Goal: Ask a question

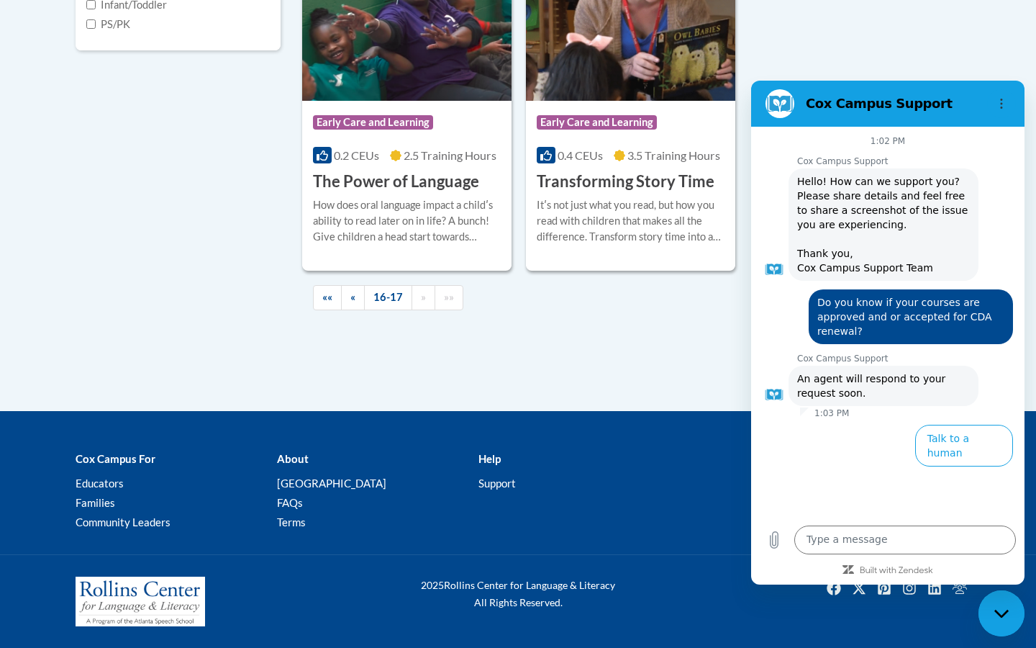
click at [942, 329] on span "Do you know if your courses are approved and or accepted for CDA renewal?" at bounding box center [911, 316] width 187 height 43
click at [936, 304] on span "Do you know if your courses are approved and or accepted for CDA renewal?" at bounding box center [911, 316] width 187 height 43
click at [982, 330] on span "Do you know if your courses are approved and or accepted for CDA renewal?" at bounding box center [911, 316] width 187 height 43
drag, startPoint x: 819, startPoint y: 303, endPoint x: 878, endPoint y: 330, distance: 64.7
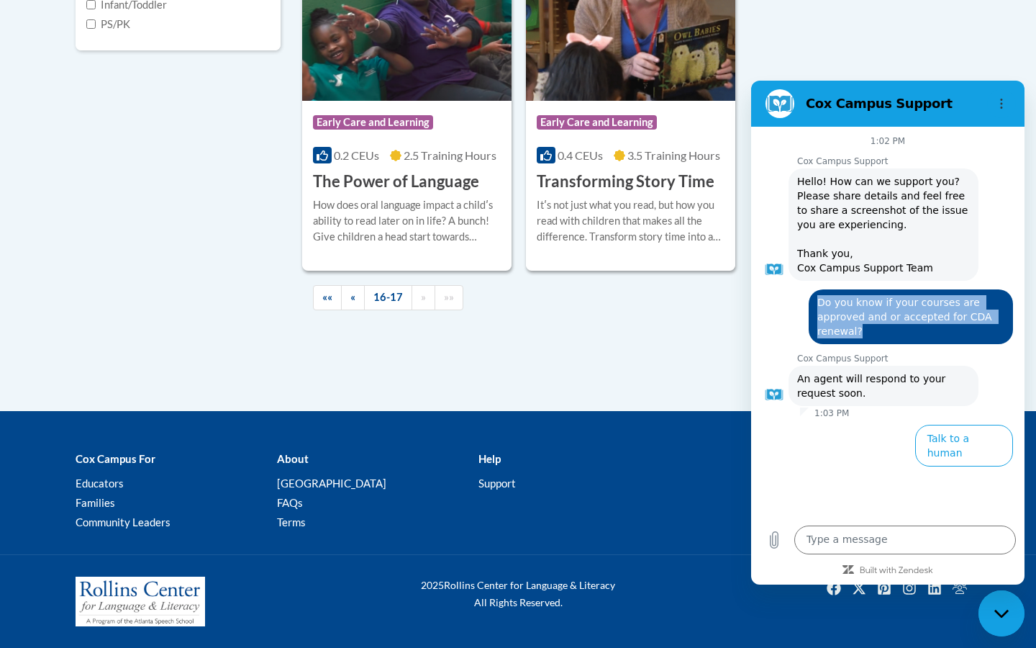
click at [879, 330] on span "Do you know if your courses are approved and or accepted for CDA renewal?" at bounding box center [911, 316] width 187 height 43
copy span "Do you know if your courses are approved and or accepted for CDA renewal?"
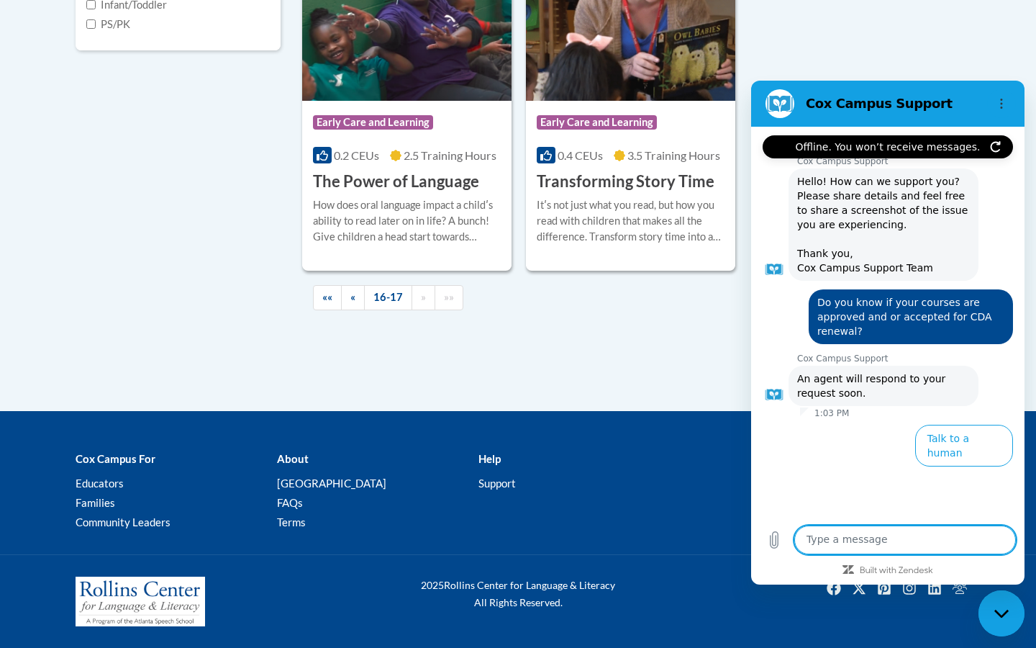
click at [866, 546] on textarea at bounding box center [906, 539] width 222 height 29
paste textarea "Do you know if your courses are approved and or accepted for CDA renewal?"
type textarea "Do you know if your courses are approved and or accepted for CDA renewal?"
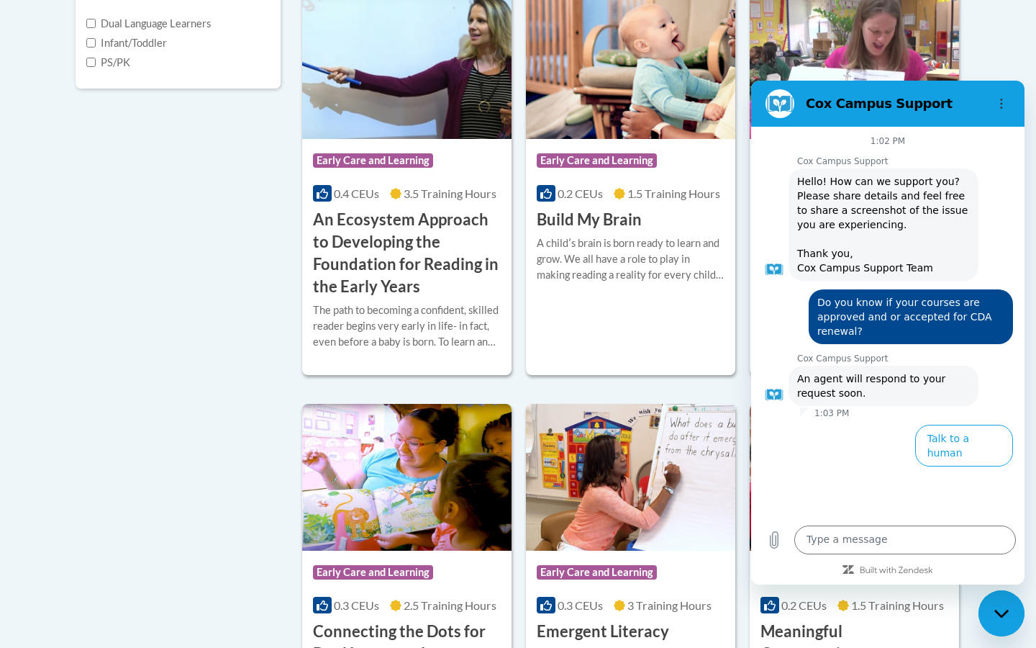
click at [913, 317] on span "Do you know if your courses are approved and or accepted for CDA renewal?" at bounding box center [911, 316] width 187 height 43
click at [886, 537] on textarea at bounding box center [906, 539] width 222 height 29
paste textarea "Do you know if your courses are approved and or accepted for CDA renewal?"
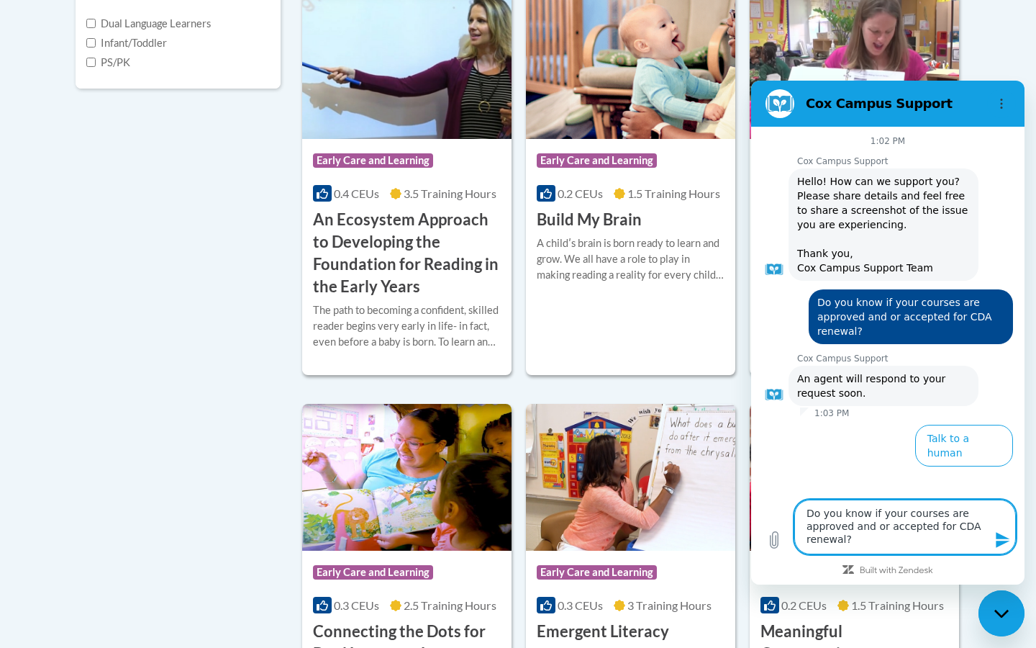
type textarea "Do you know if your courses are approved and or accepted for CDA renewal?"
click at [998, 538] on icon "Send message" at bounding box center [1003, 540] width 14 height 16
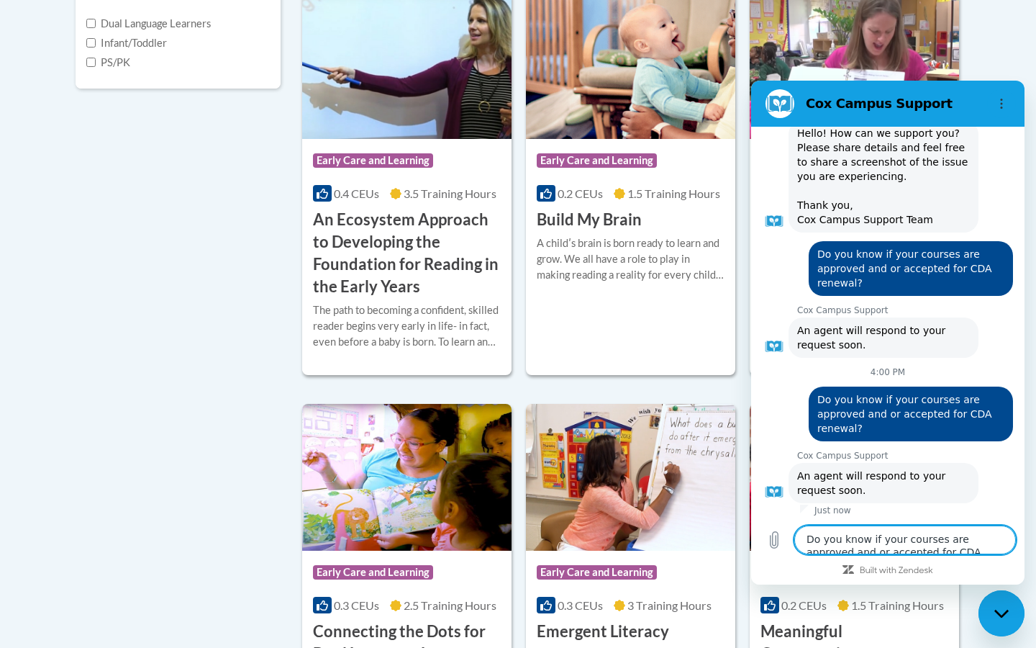
scroll to position [84, 0]
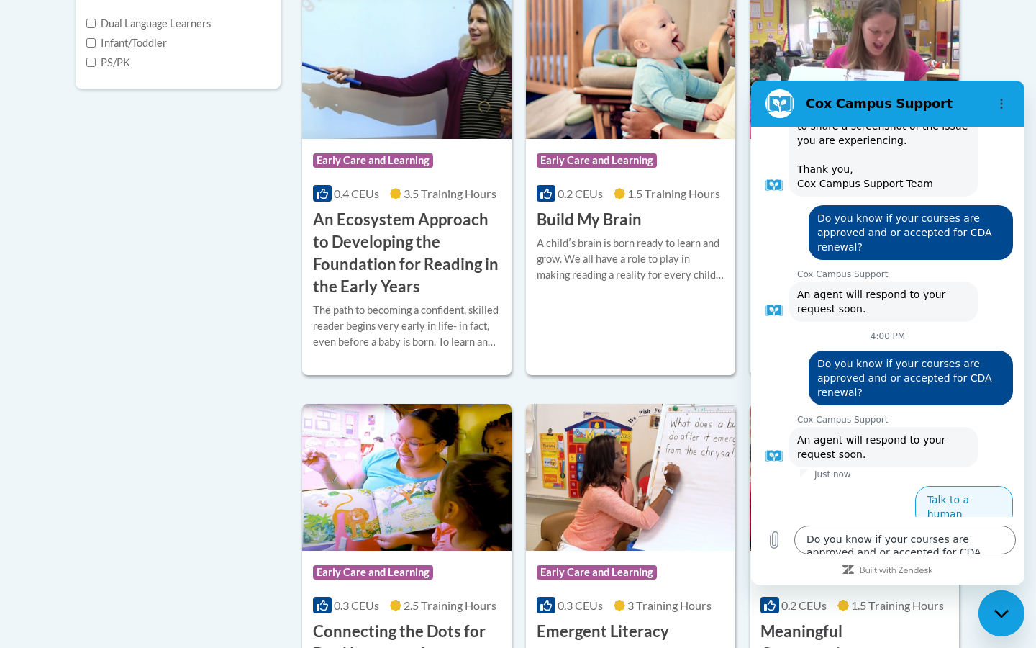
click at [977, 508] on button "Talk to a human" at bounding box center [965, 507] width 98 height 42
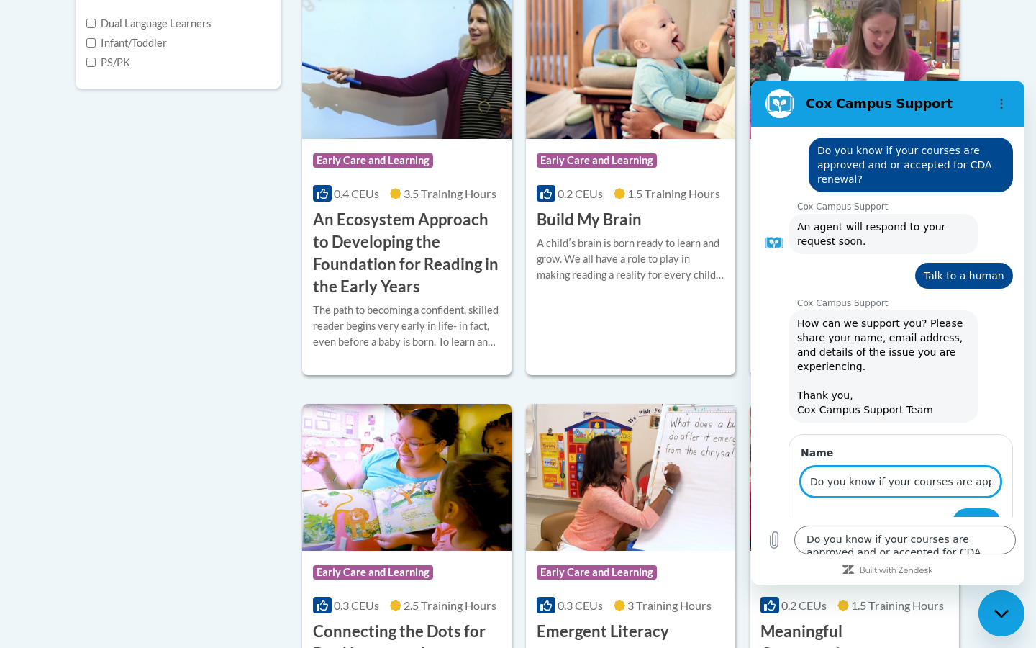
scroll to position [330, 0]
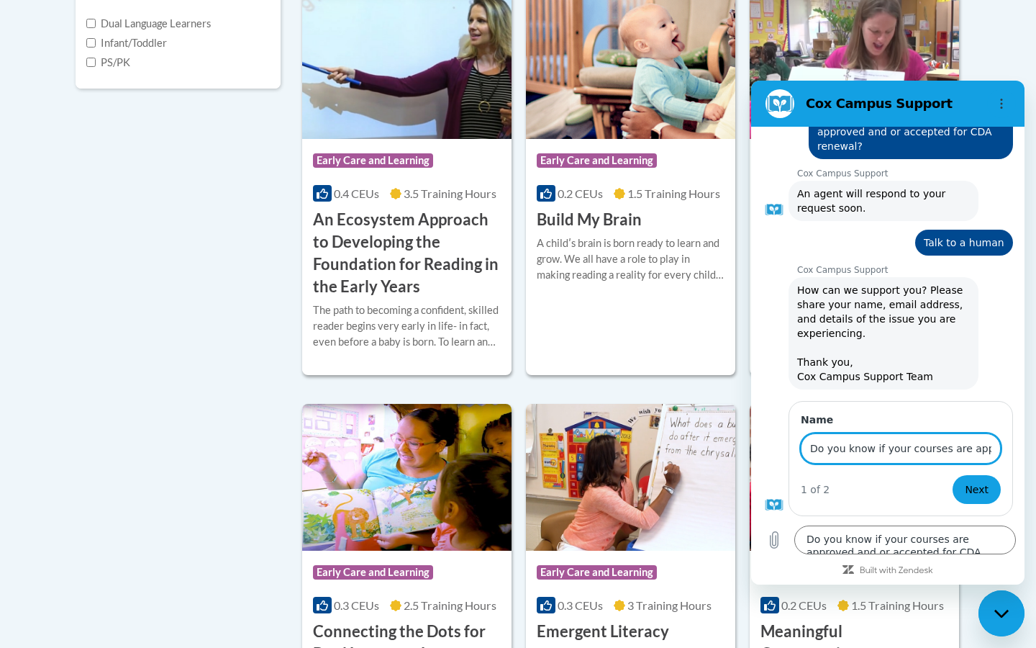
type input "Do you know if your courses are approved and or accepted for CDA renewal?"
click at [978, 489] on button "Next" at bounding box center [977, 489] width 48 height 29
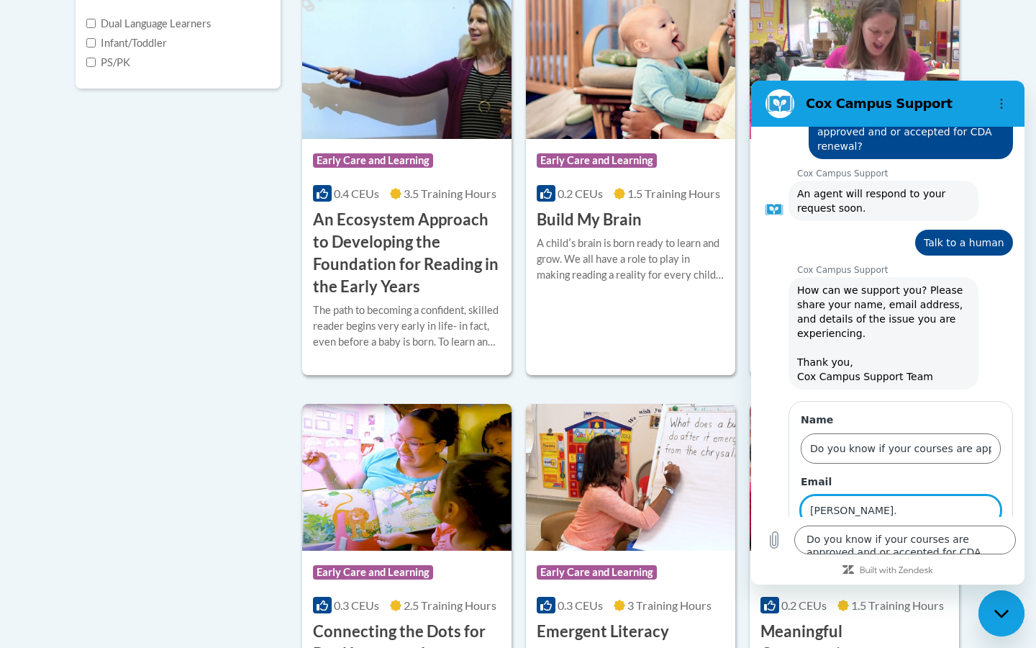
type input "[PERSON_NAME].m"
type input "[PERSON_NAME][EMAIL_ADDRESS][PERSON_NAME][DOMAIN_NAME]"
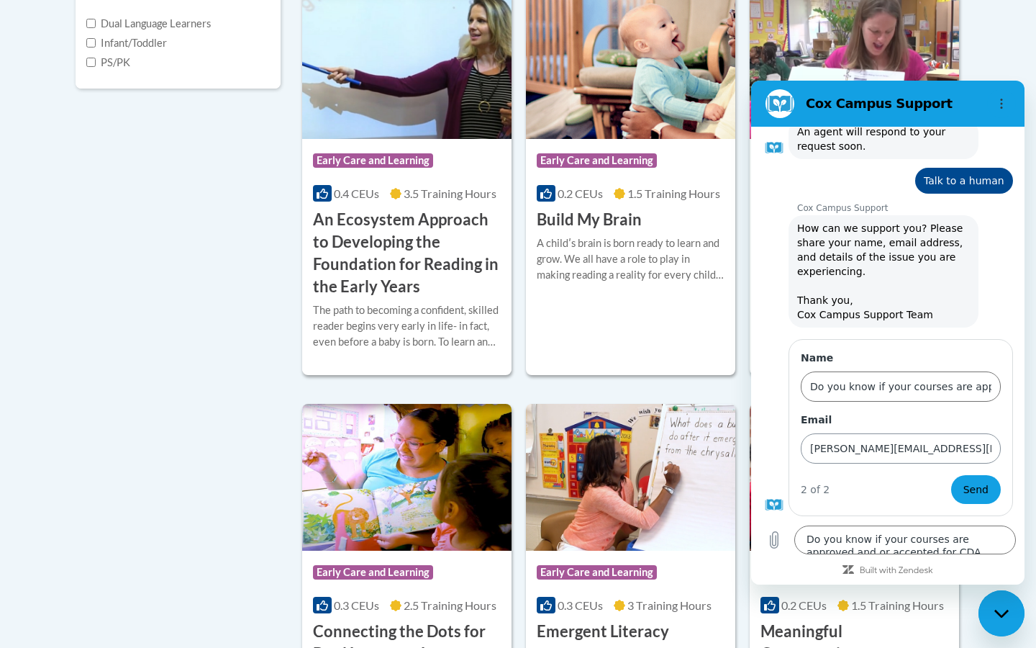
scroll to position [392, 0]
drag, startPoint x: 810, startPoint y: 388, endPoint x: 1013, endPoint y: 387, distance: 203.7
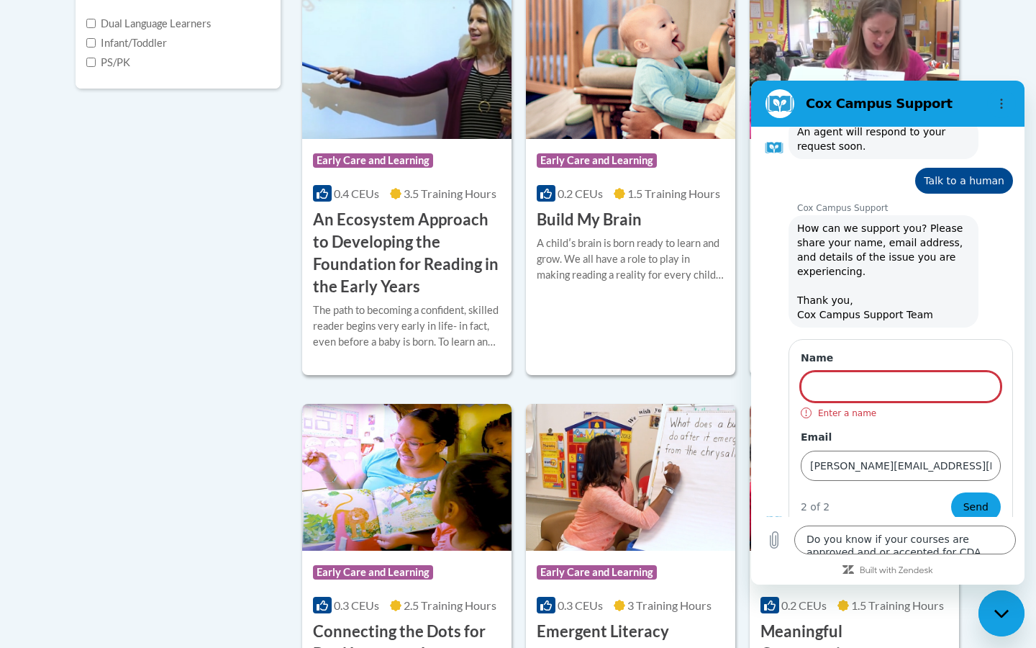
type input "j"
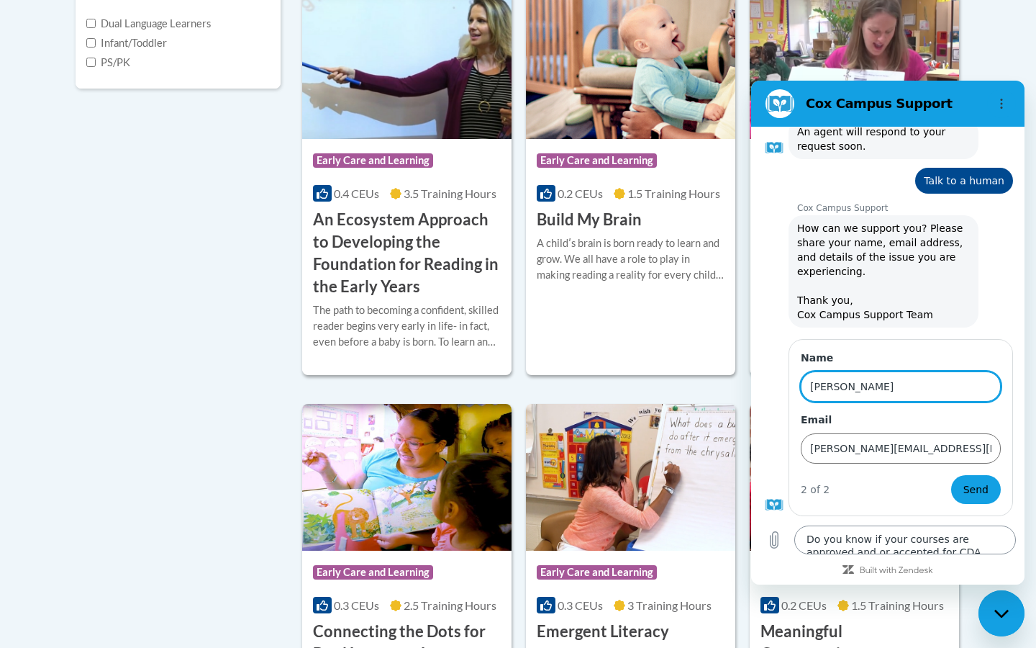
type input "[PERSON_NAME]"
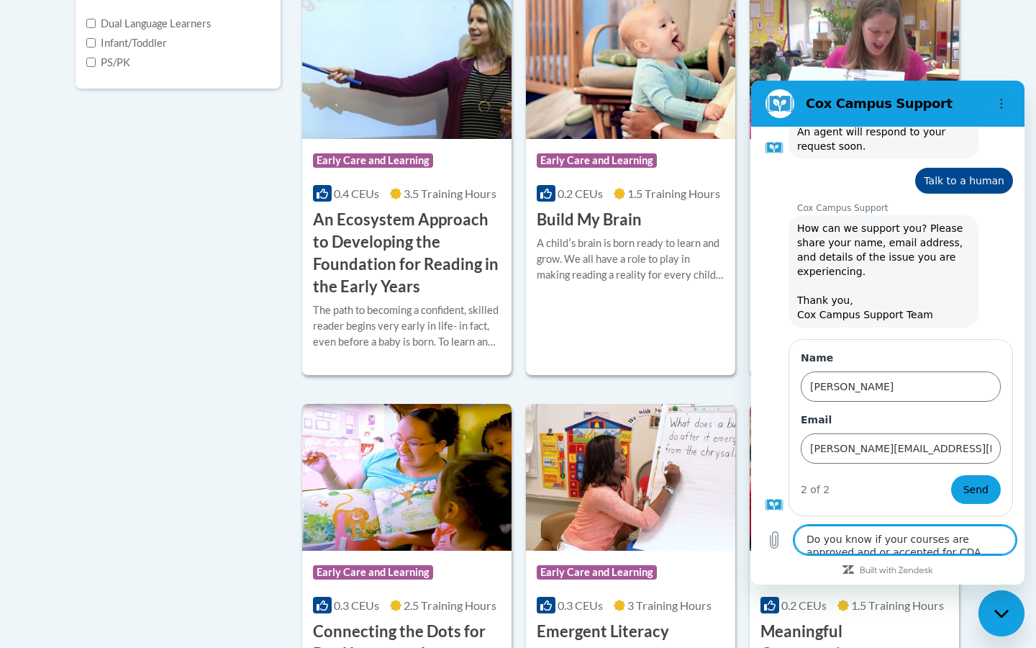
click at [859, 545] on textarea "Do you know if your courses are approved and or accepted for CDA renewal?" at bounding box center [906, 539] width 222 height 29
paste textarea "Do you know if your courses are approved and or accepted for CDA renewal?"
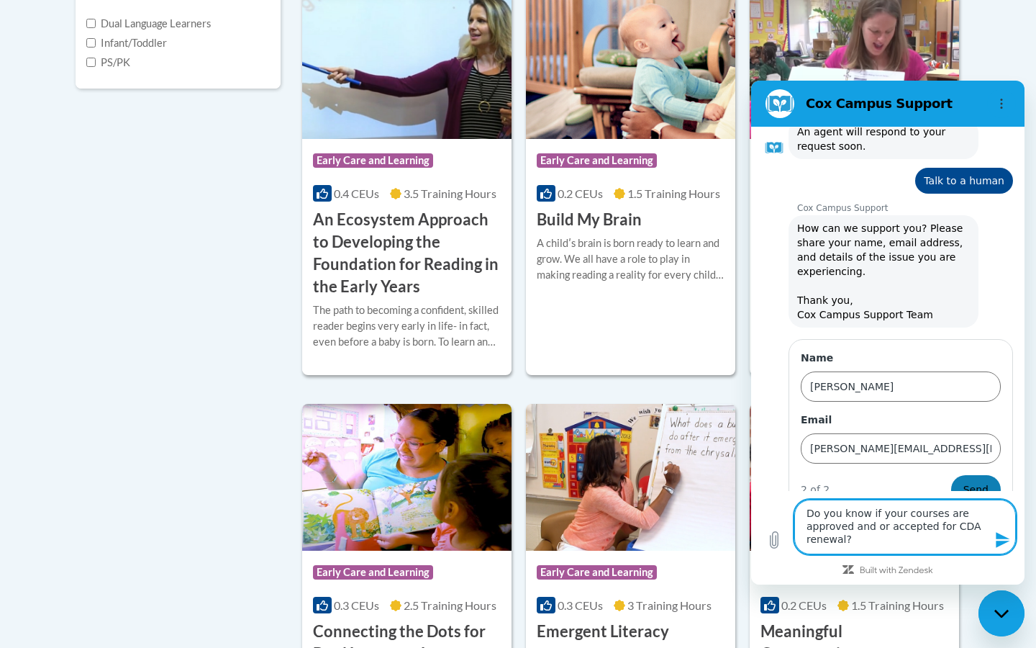
type textarea "Do you know if your courses are approved and or accepted for CDA renewal?"
click at [983, 482] on span "Send" at bounding box center [976, 489] width 25 height 17
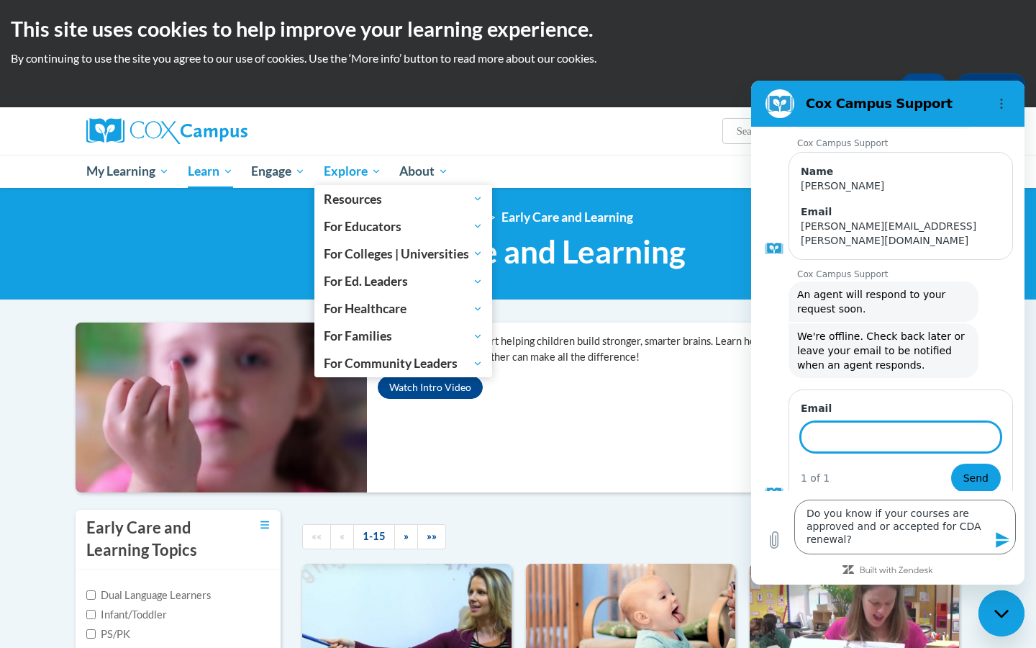
scroll to position [0, 0]
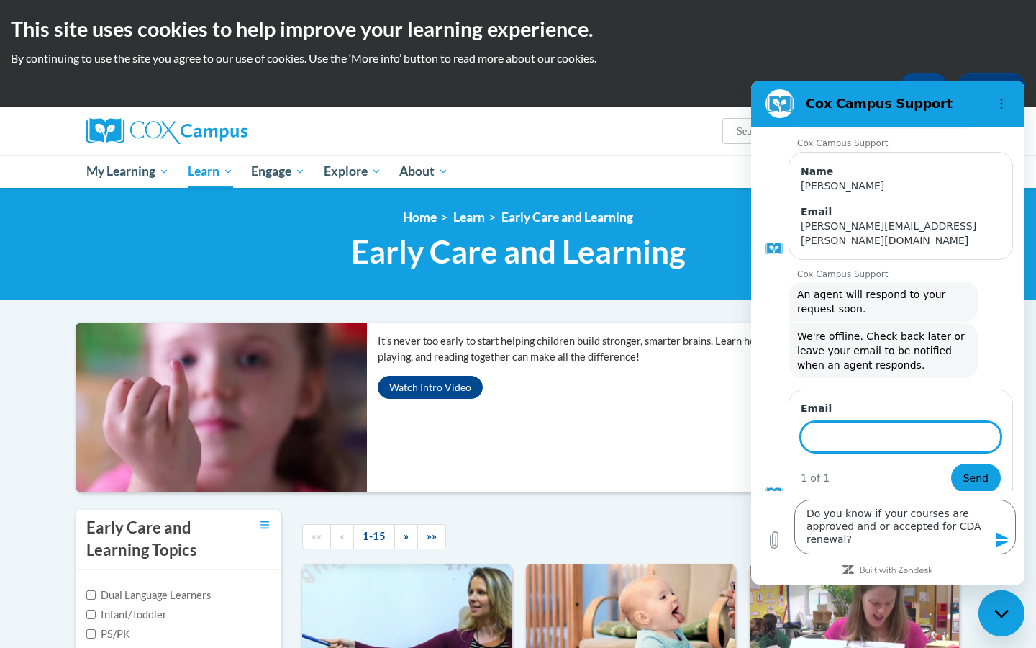
click at [679, 257] on span "Early Care and Learning" at bounding box center [518, 251] width 335 height 38
click at [1002, 101] on icon "Options menu" at bounding box center [1002, 104] width 12 height 12
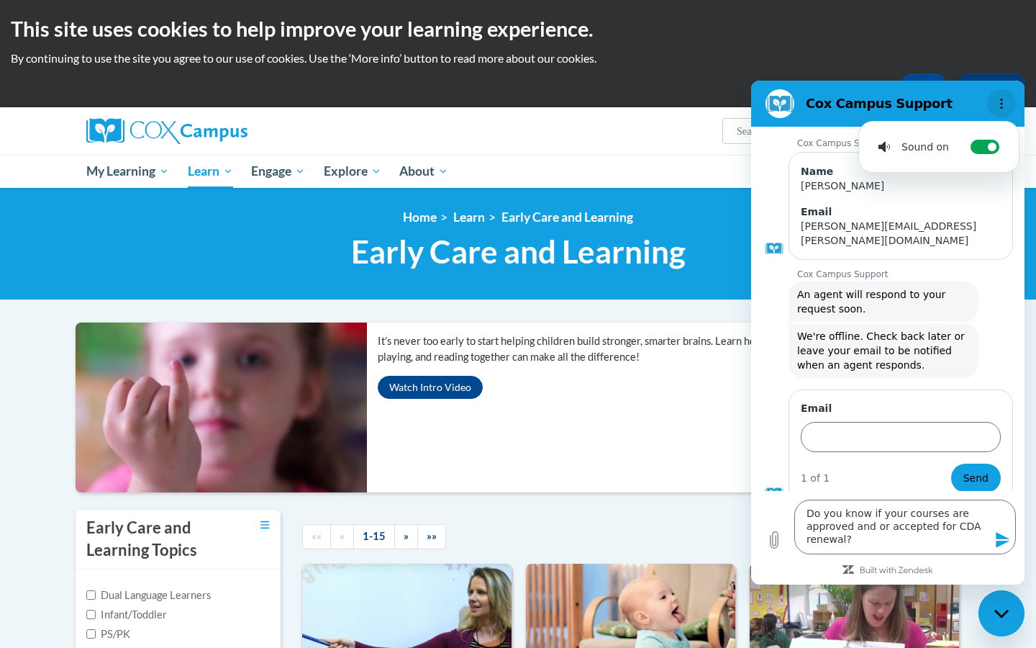
click at [1000, 101] on icon "Options menu" at bounding box center [1002, 104] width 12 height 12
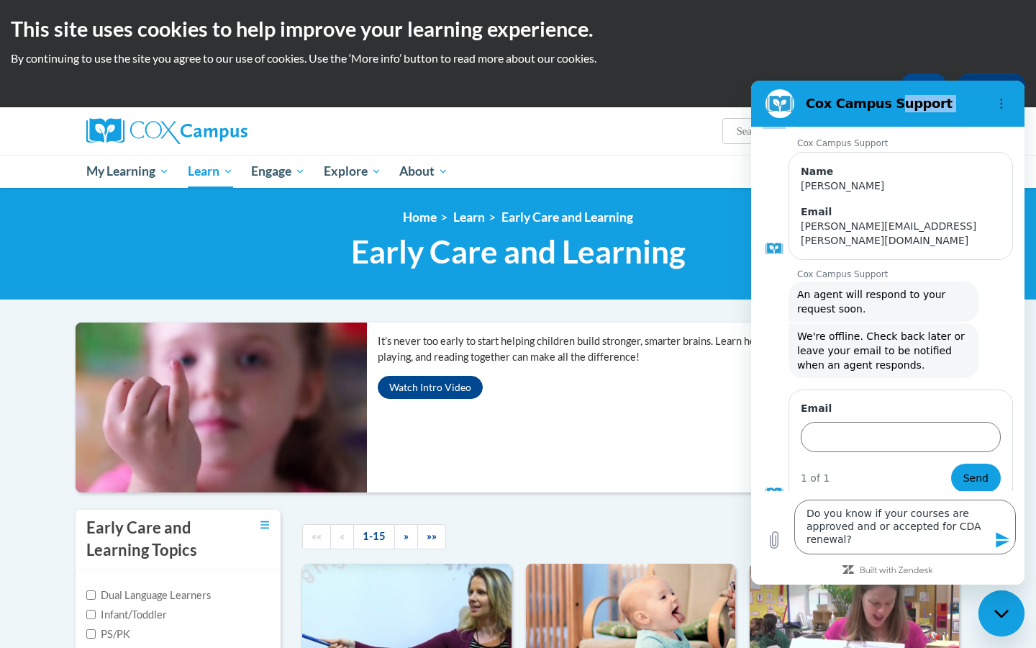
drag, startPoint x: 891, startPoint y: 101, endPoint x: 862, endPoint y: 139, distance: 48.2
click at [862, 139] on div "[PERSON_NAME] Campus Support 1:02 PM [PERSON_NAME] Campus Support [PERSON_NAME]…" at bounding box center [888, 333] width 274 height 504
click at [914, 36] on h2 "This site uses cookies to help improve your learning experience." at bounding box center [518, 28] width 1015 height 29
click at [835, 98] on h2 "Cox Campus Support" at bounding box center [894, 103] width 176 height 17
